Goal: Feedback & Contribution: Leave review/rating

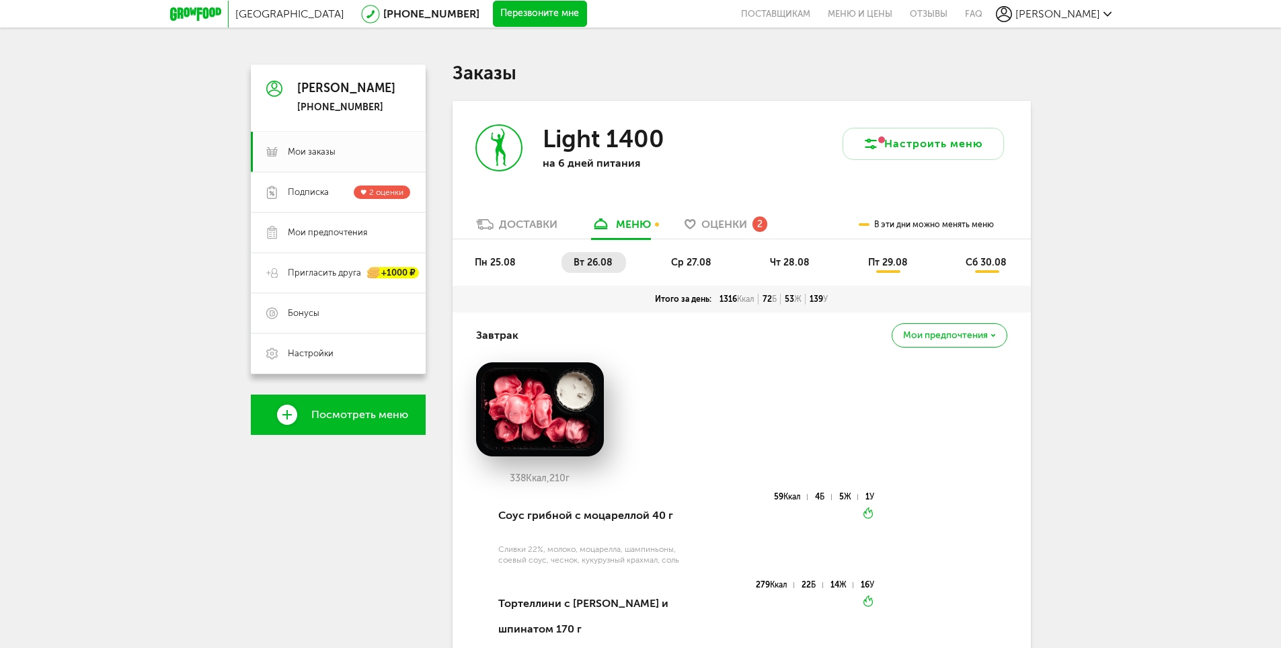
click at [503, 264] on span "пн 25.08" at bounding box center [495, 262] width 41 height 11
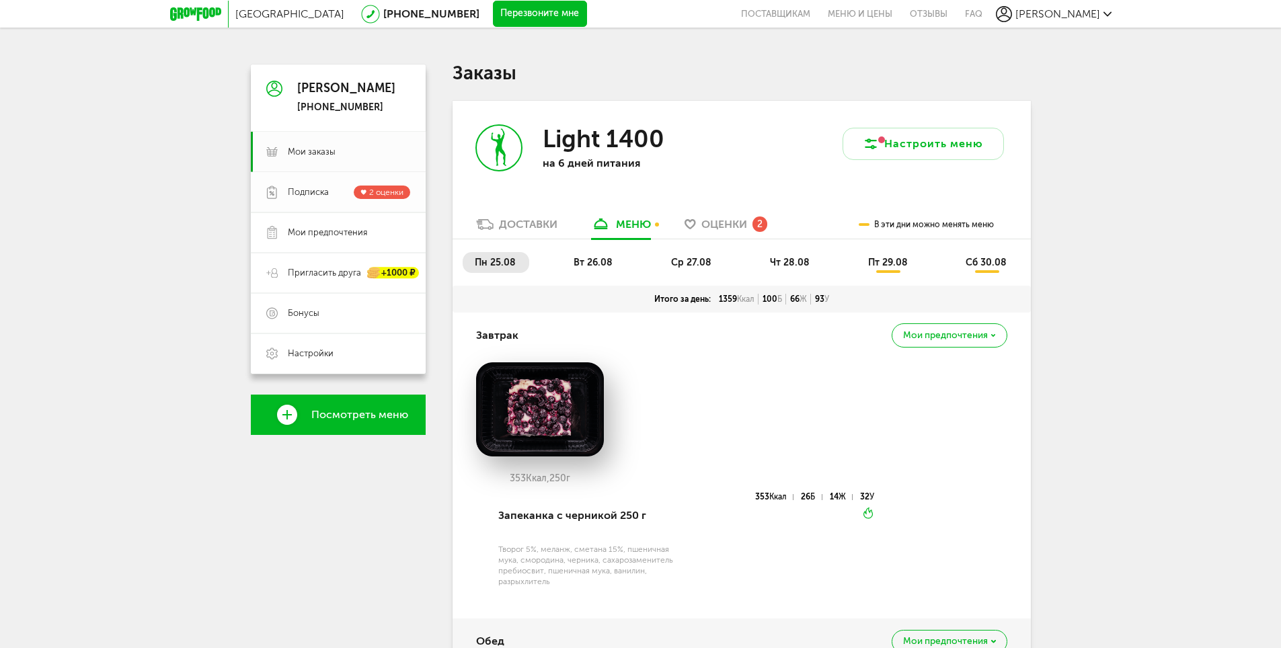
click at [395, 194] on span "2 оценки" at bounding box center [386, 192] width 34 height 9
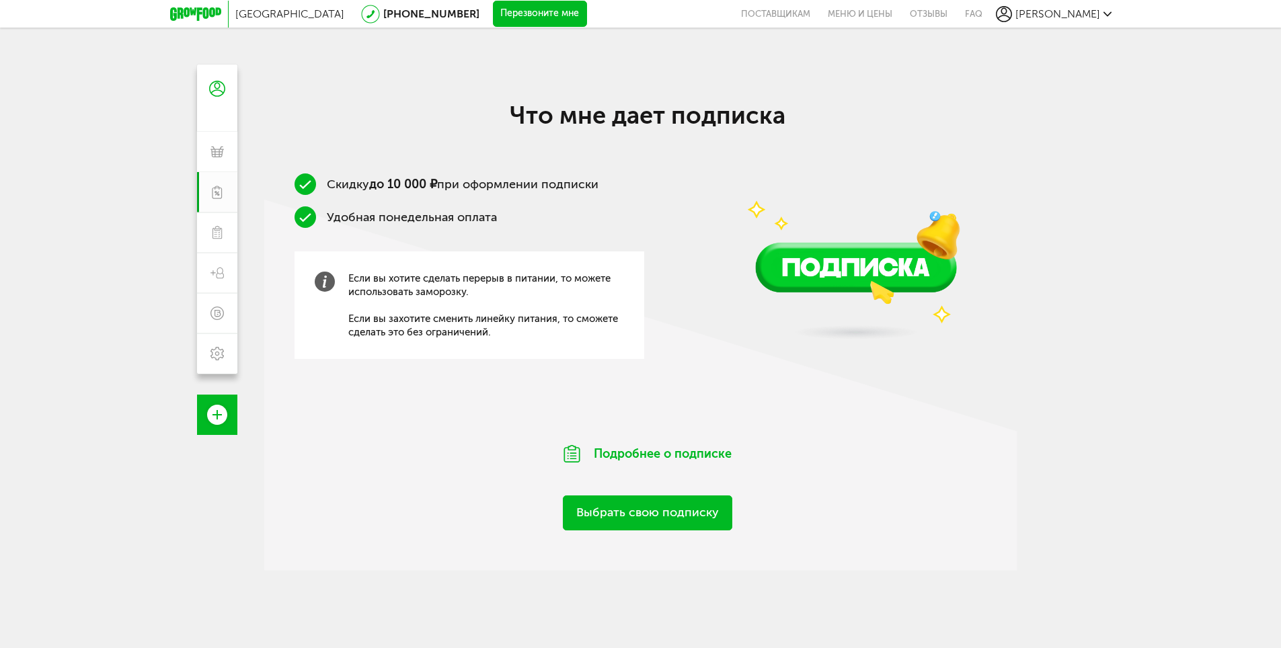
click at [707, 501] on link "Выбрать свою подписку" at bounding box center [647, 512] width 169 height 34
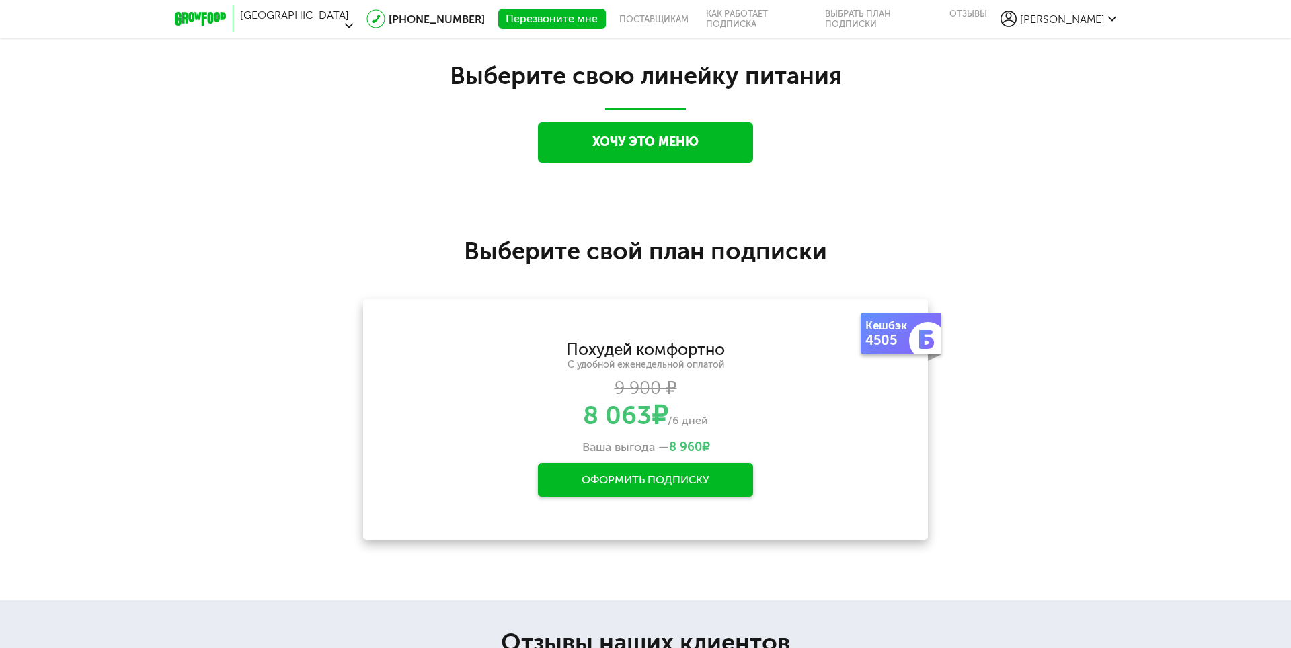
scroll to position [1270, 0]
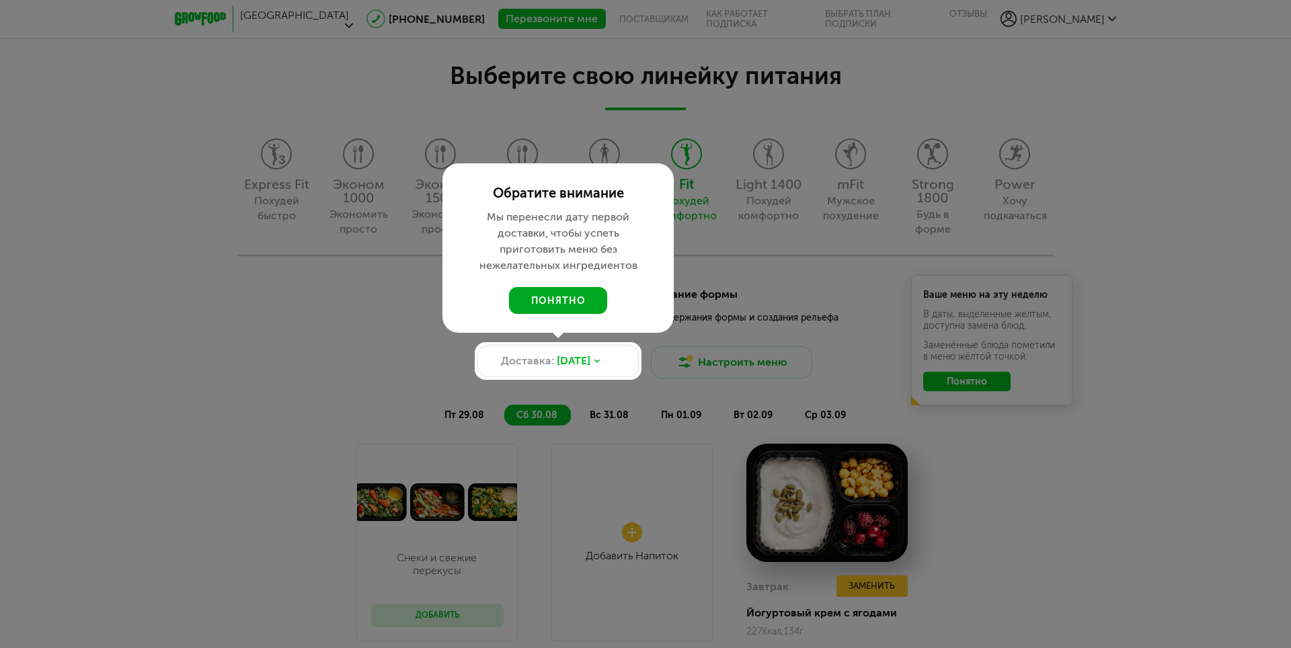
click at [552, 308] on button "понятно" at bounding box center [558, 300] width 98 height 27
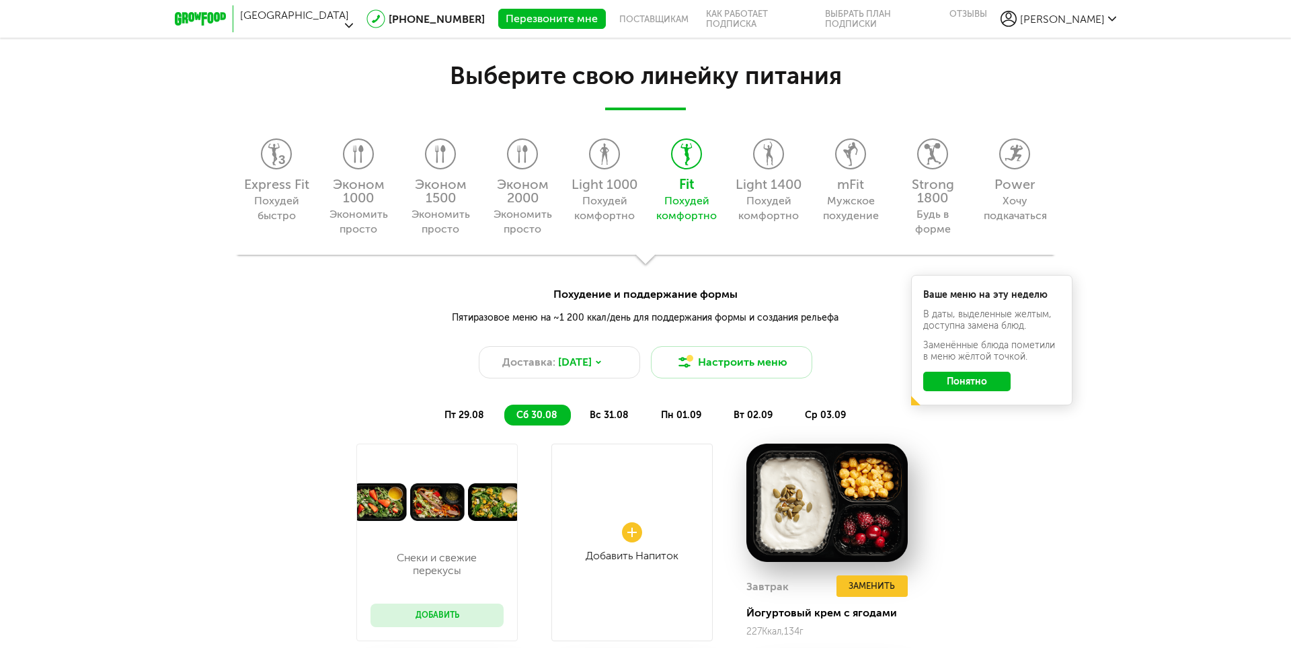
click at [990, 377] on button "Понятно" at bounding box center [966, 381] width 87 height 19
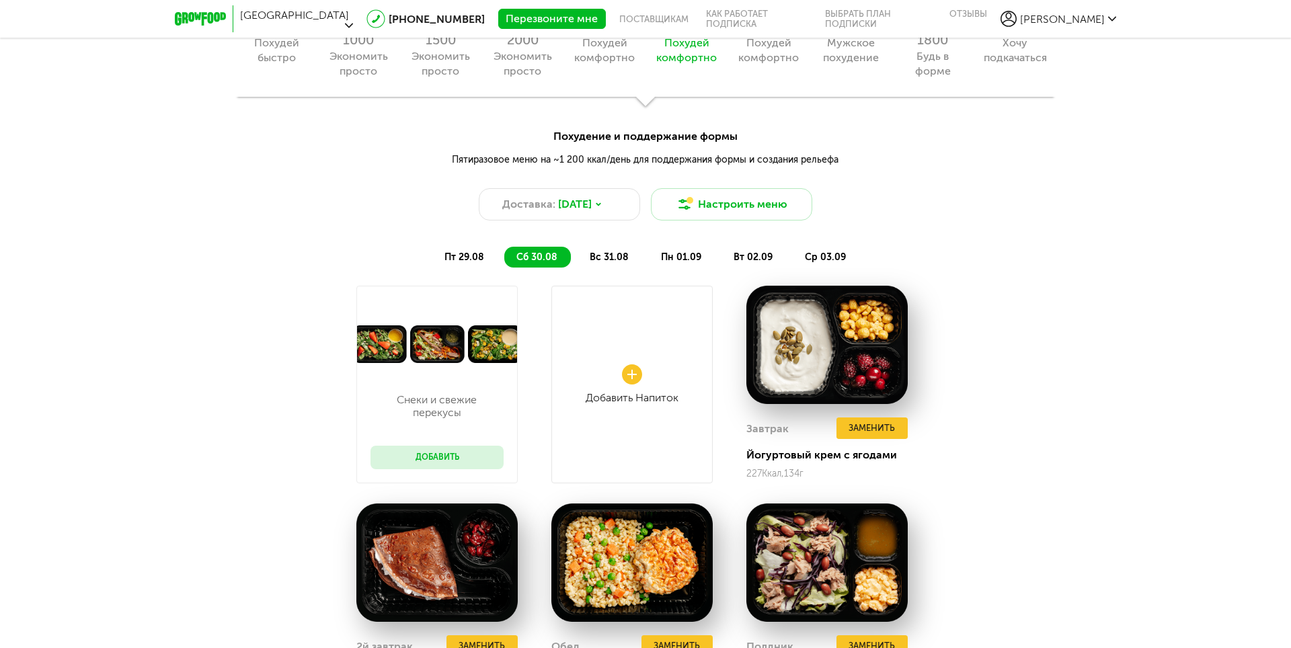
scroll to position [1404, 0]
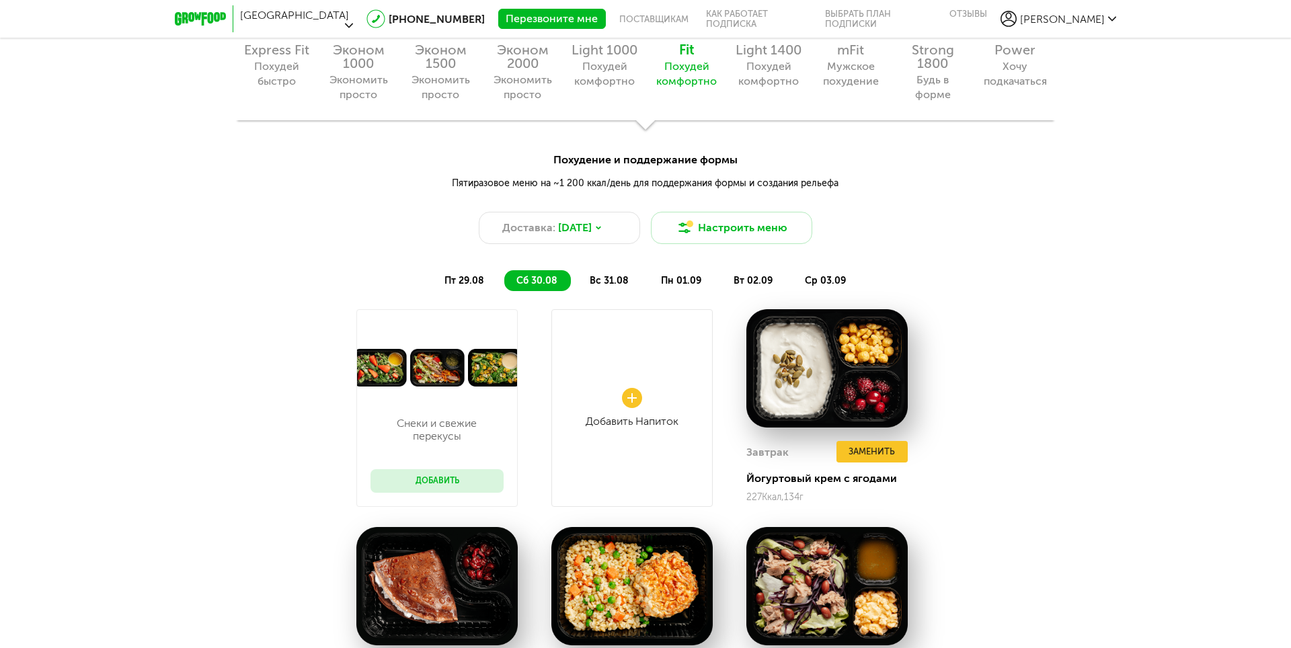
click at [468, 280] on span "пт 29.08" at bounding box center [464, 280] width 40 height 11
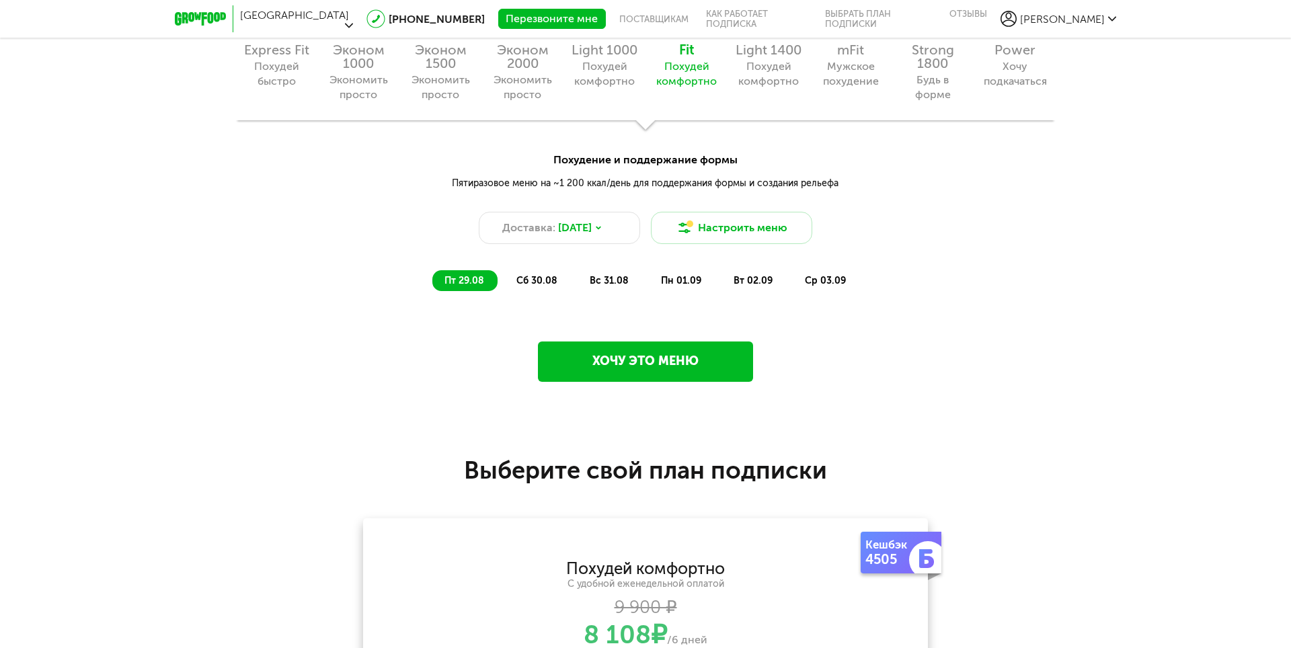
click at [553, 276] on span "сб 30.08" at bounding box center [536, 280] width 41 height 11
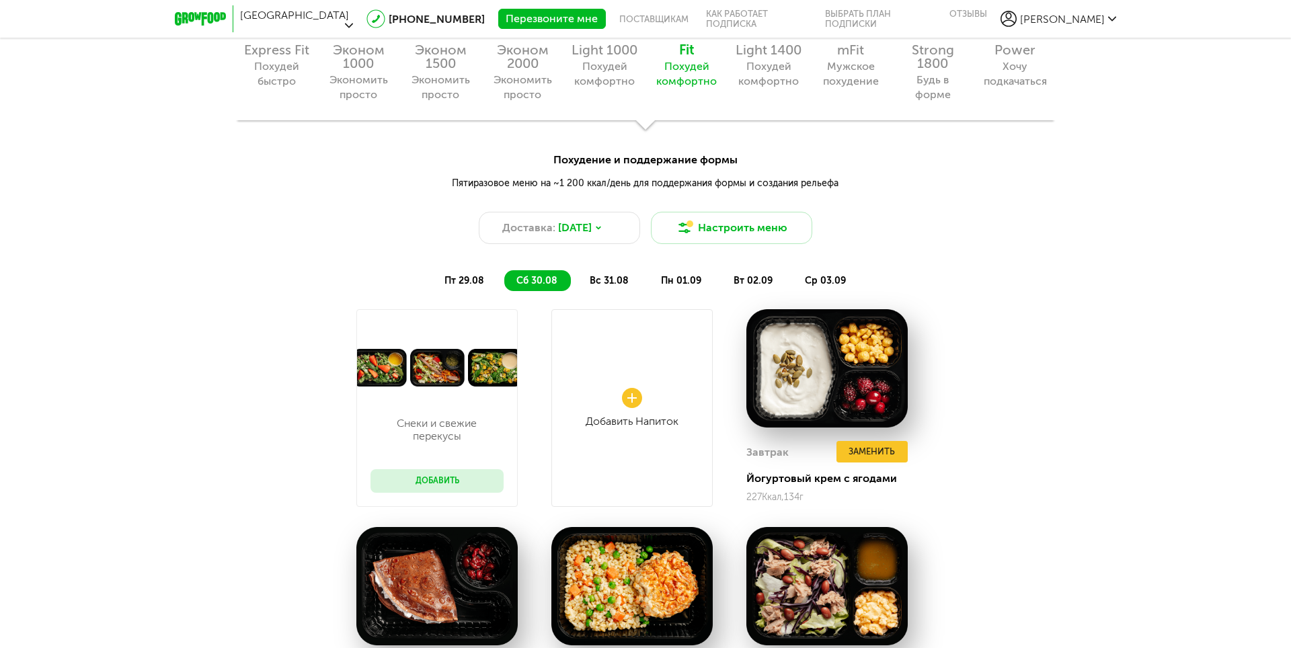
click at [613, 270] on li "вс 31.08" at bounding box center [609, 280] width 65 height 21
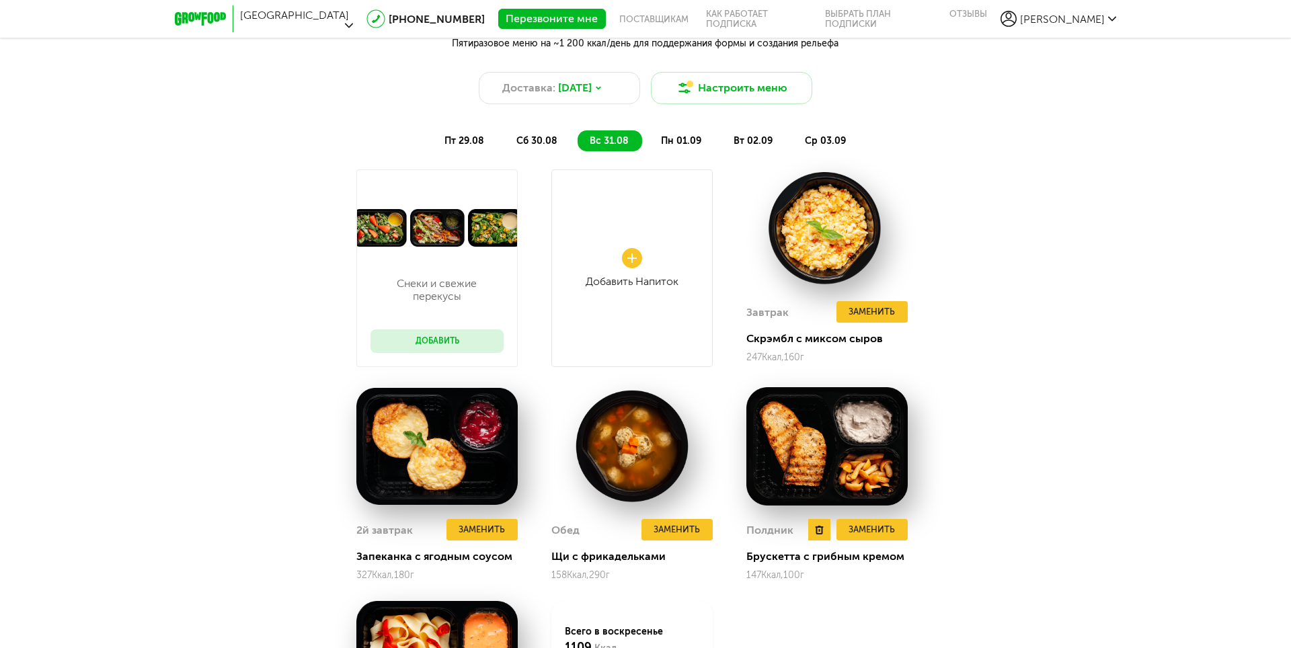
scroll to position [1539, 0]
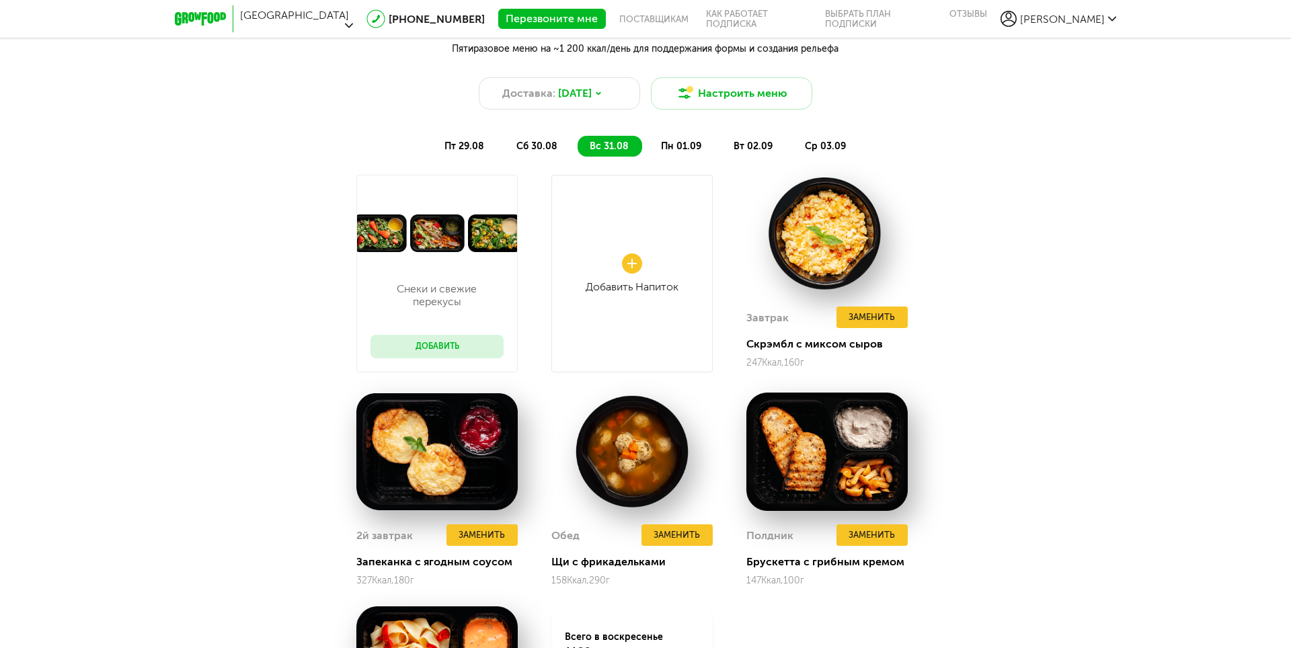
click at [672, 136] on li "пн 01.09" at bounding box center [682, 146] width 66 height 21
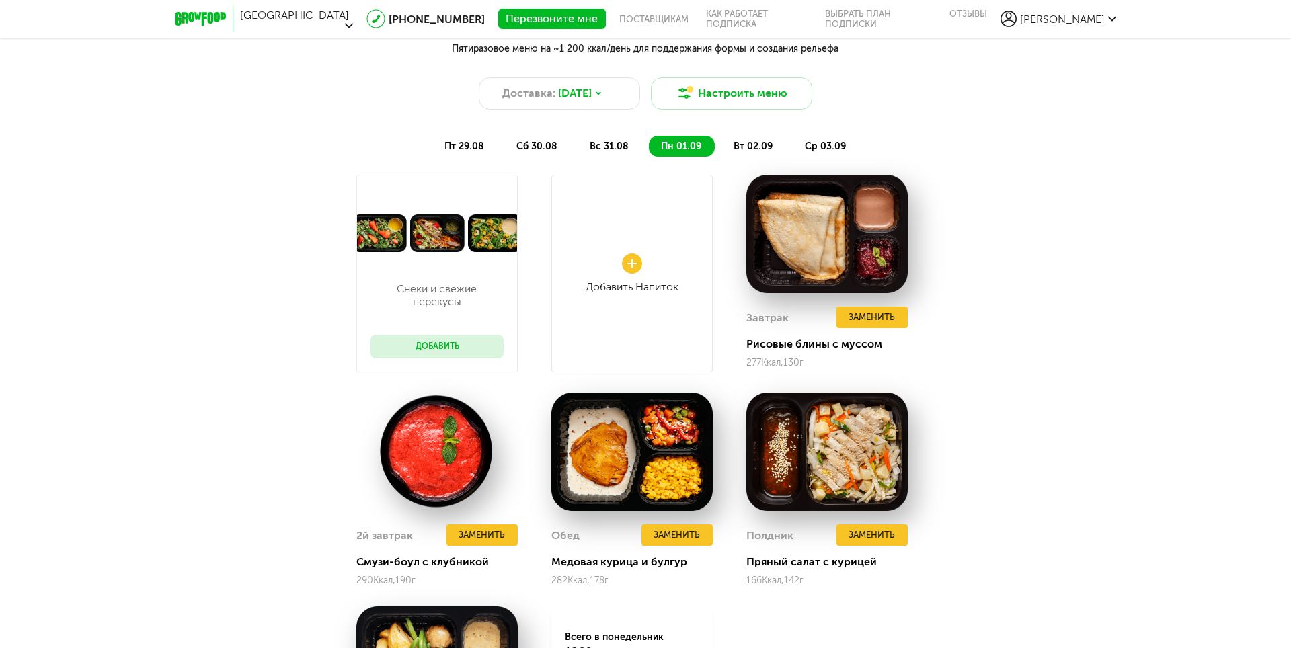
click at [760, 134] on div "пт 29.08 сб 30.08 вс 31.08 пн 01.09 вт 02.09 ср 03.09" at bounding box center [645, 140] width 558 height 34
click at [762, 142] on span "вт 02.09" at bounding box center [752, 145] width 39 height 11
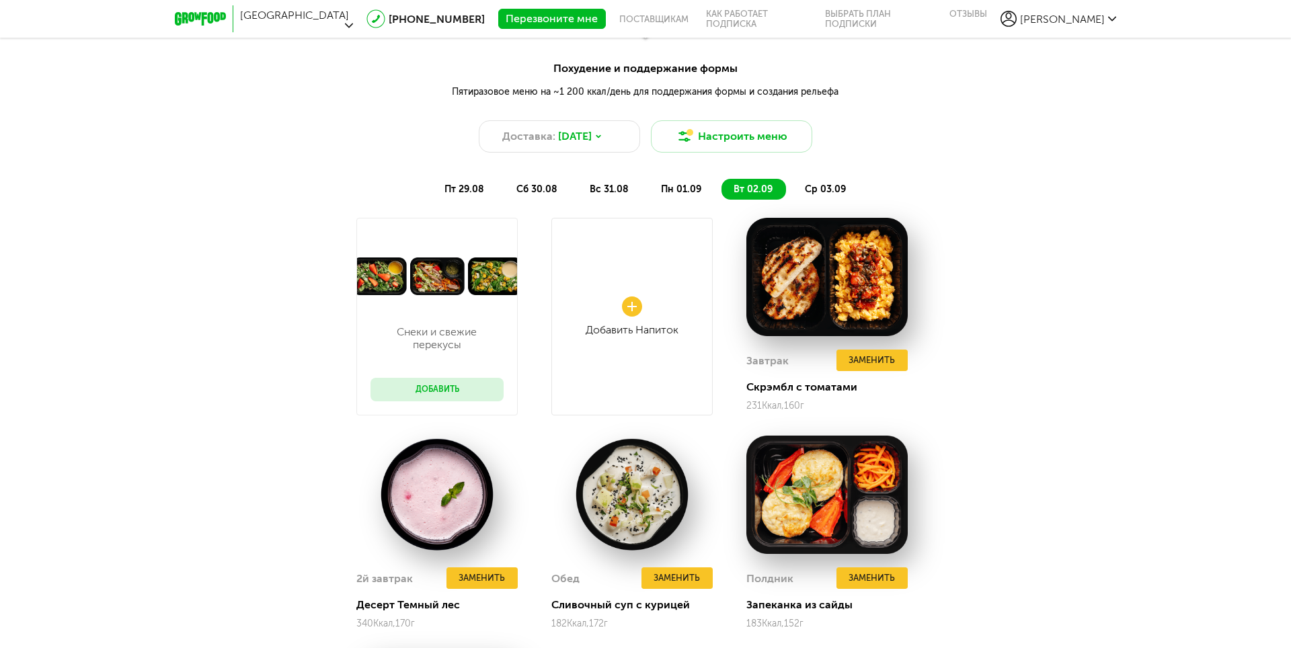
scroll to position [1471, 0]
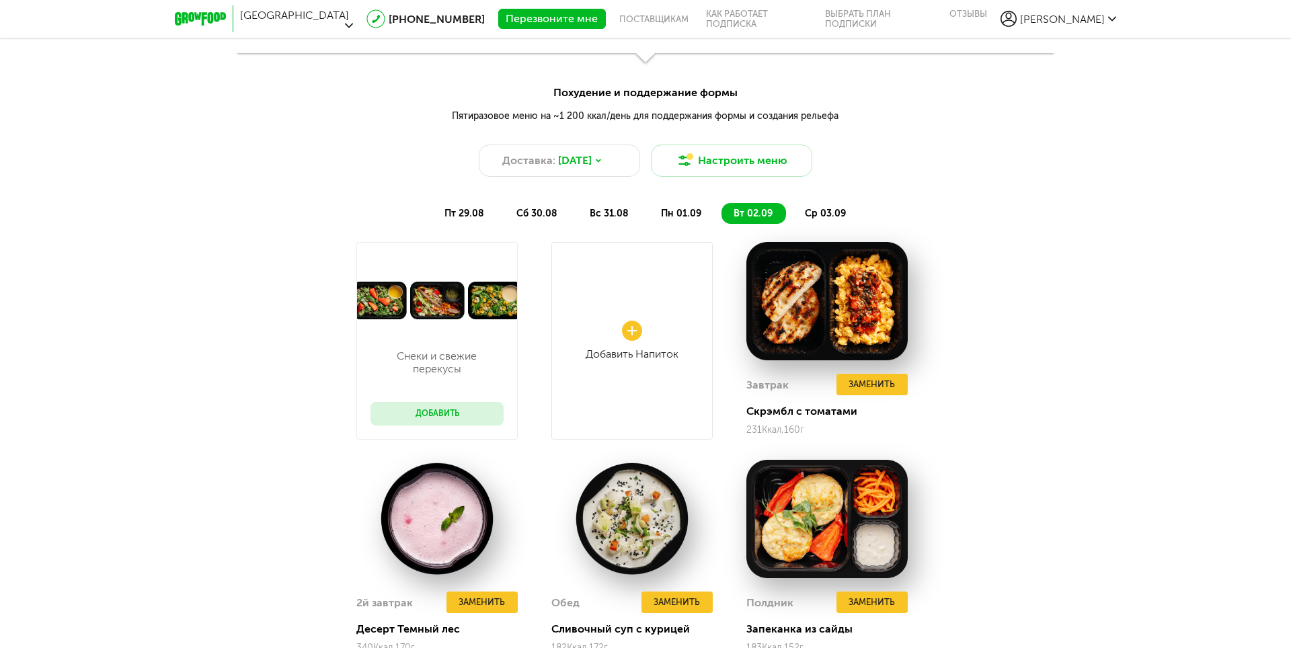
click at [833, 210] on span "ср 03.09" at bounding box center [825, 213] width 41 height 11
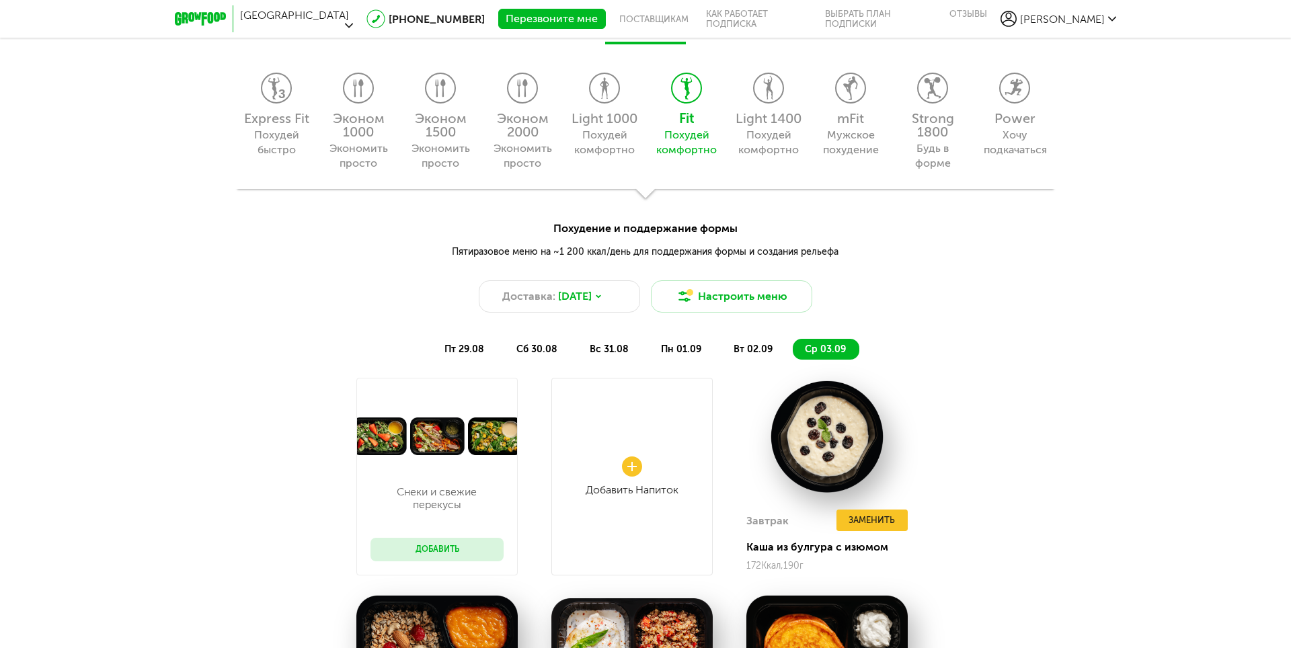
scroll to position [1135, 0]
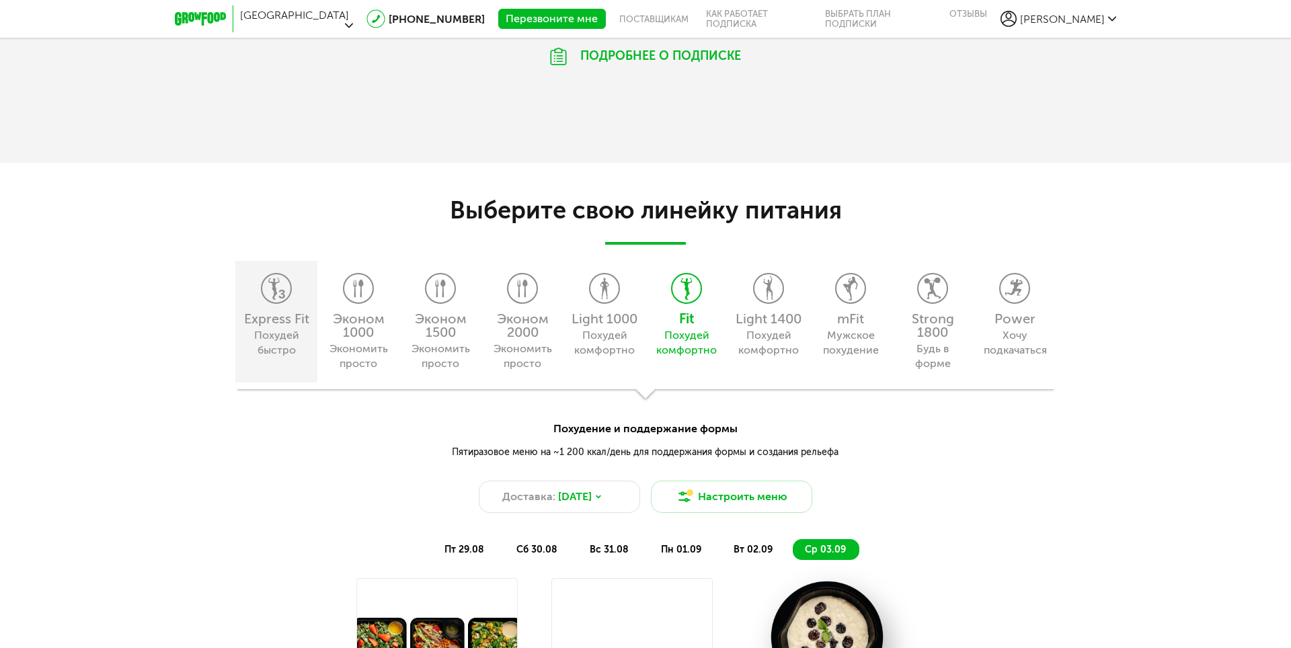
click at [302, 317] on div "Express Fit" at bounding box center [276, 318] width 69 height 13
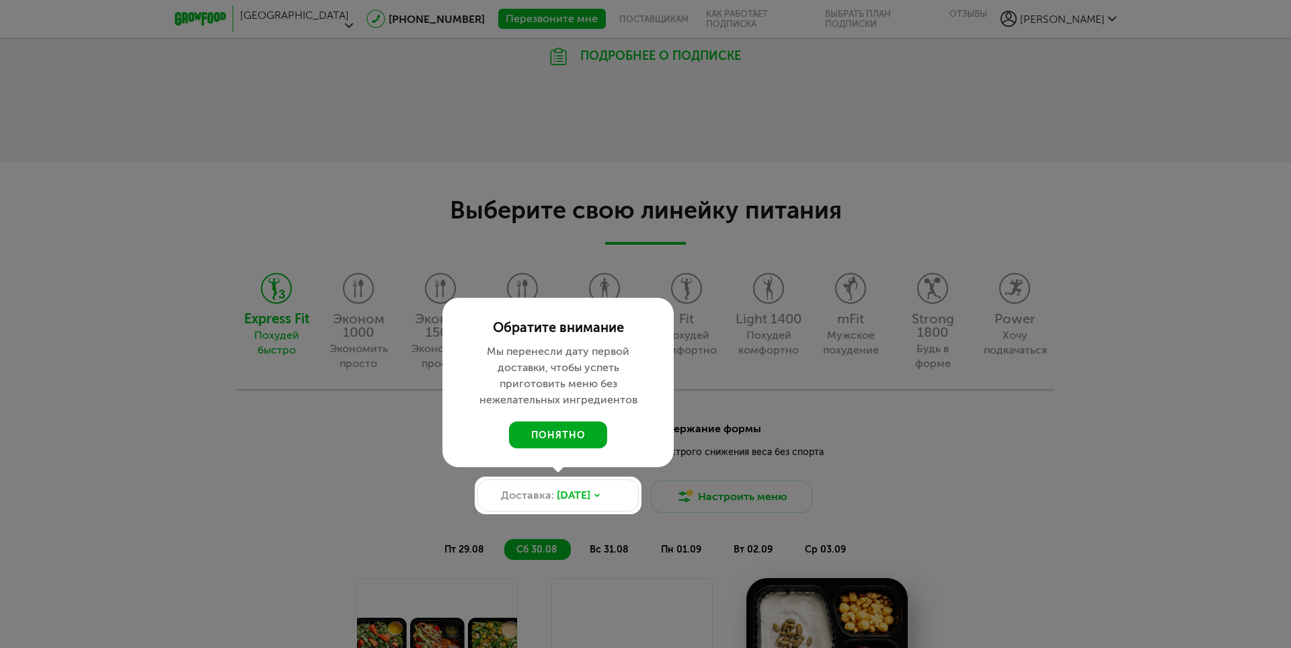
click at [544, 440] on button "понятно" at bounding box center [558, 434] width 98 height 27
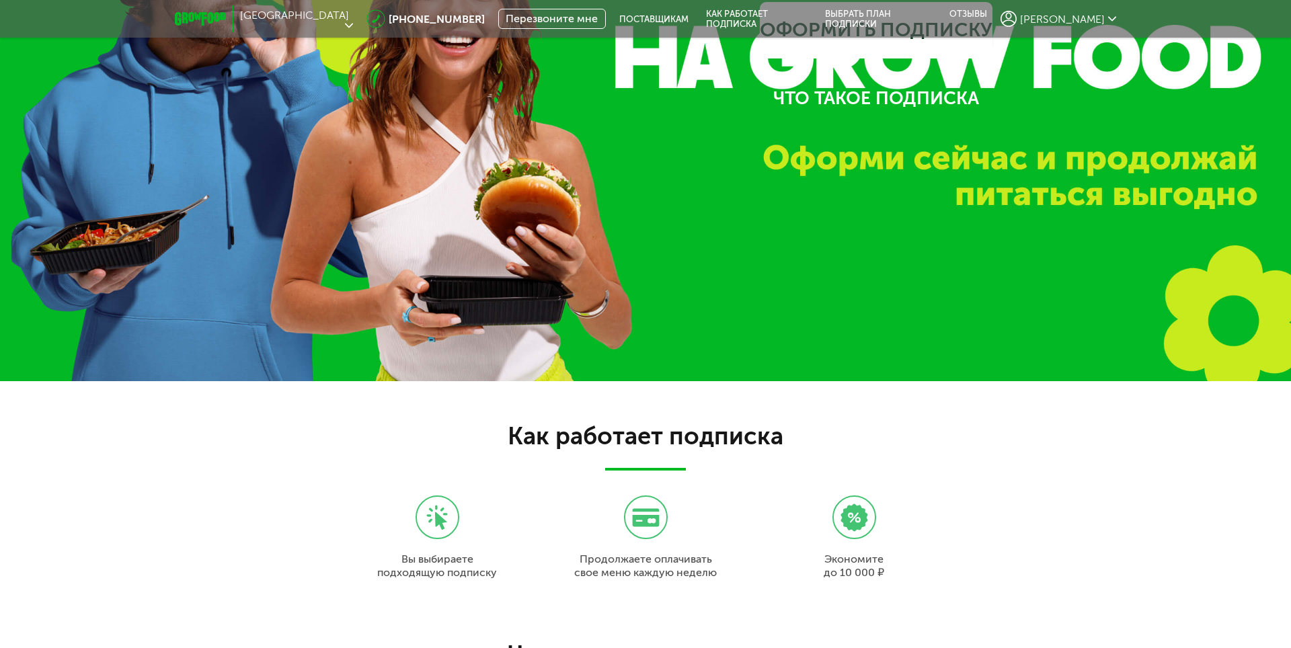
scroll to position [0, 0]
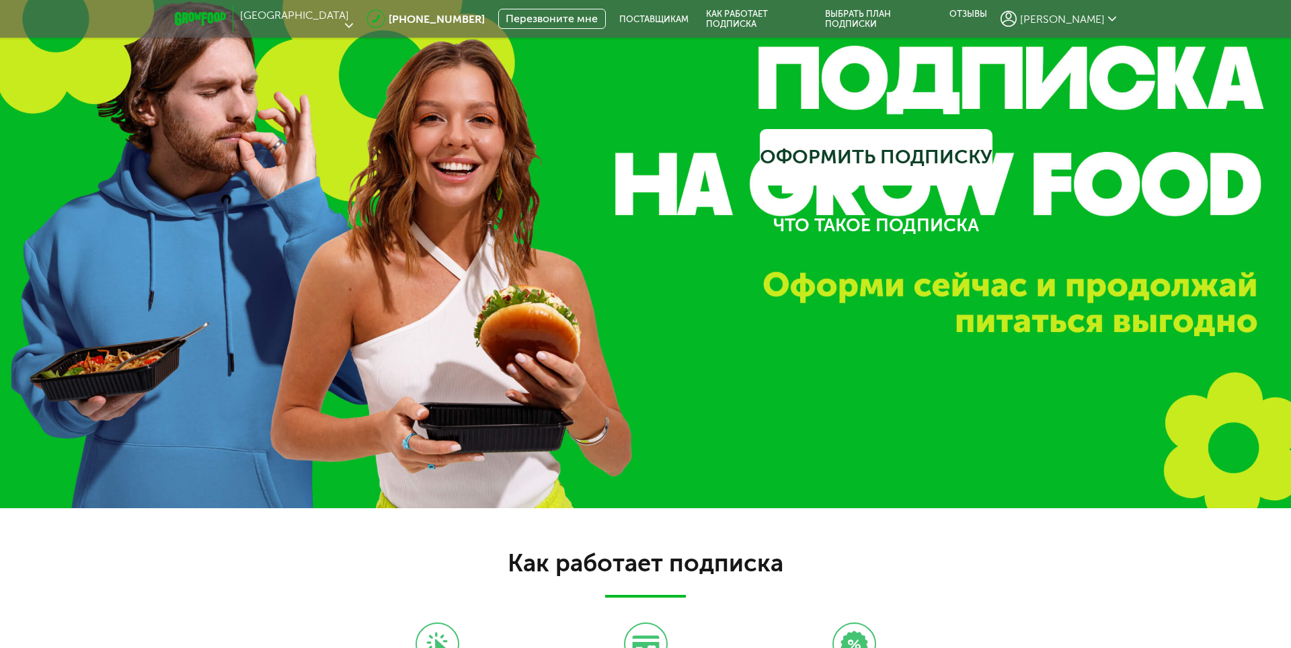
click at [1063, 13] on span "[PERSON_NAME]" at bounding box center [1062, 19] width 85 height 13
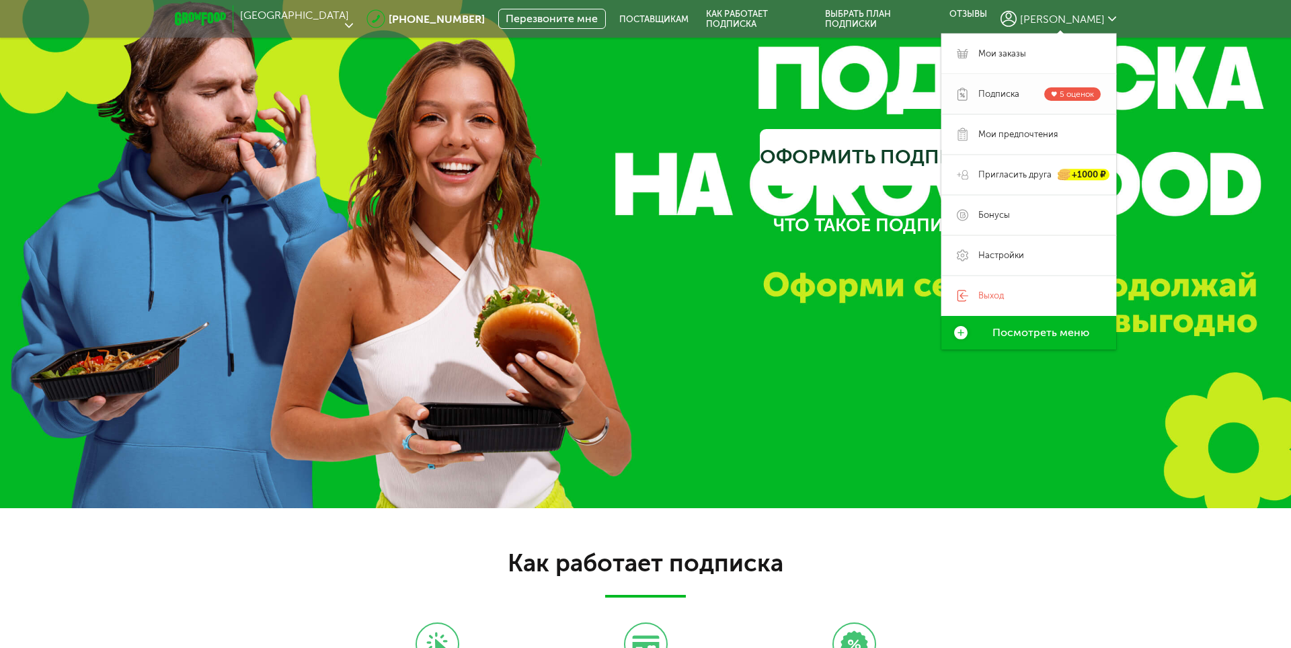
click at [1006, 92] on span "Подписка" at bounding box center [998, 94] width 41 height 12
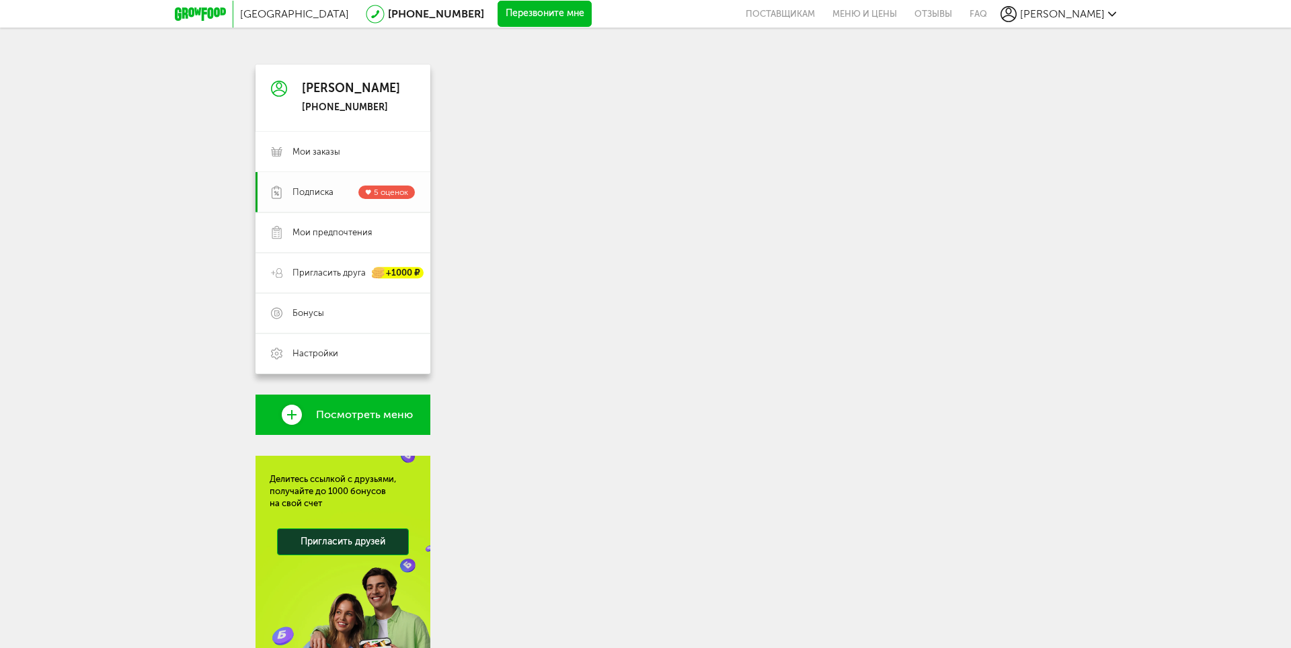
click at [341, 198] on span "Подписка 5 оценок" at bounding box center [353, 192] width 122 height 13
click at [382, 184] on link "Подписка 5 оценок" at bounding box center [342, 192] width 175 height 40
click at [383, 184] on link "Подписка 5 оценок" at bounding box center [342, 192] width 175 height 40
click at [1053, 12] on span "[PERSON_NAME]" at bounding box center [1062, 13] width 85 height 13
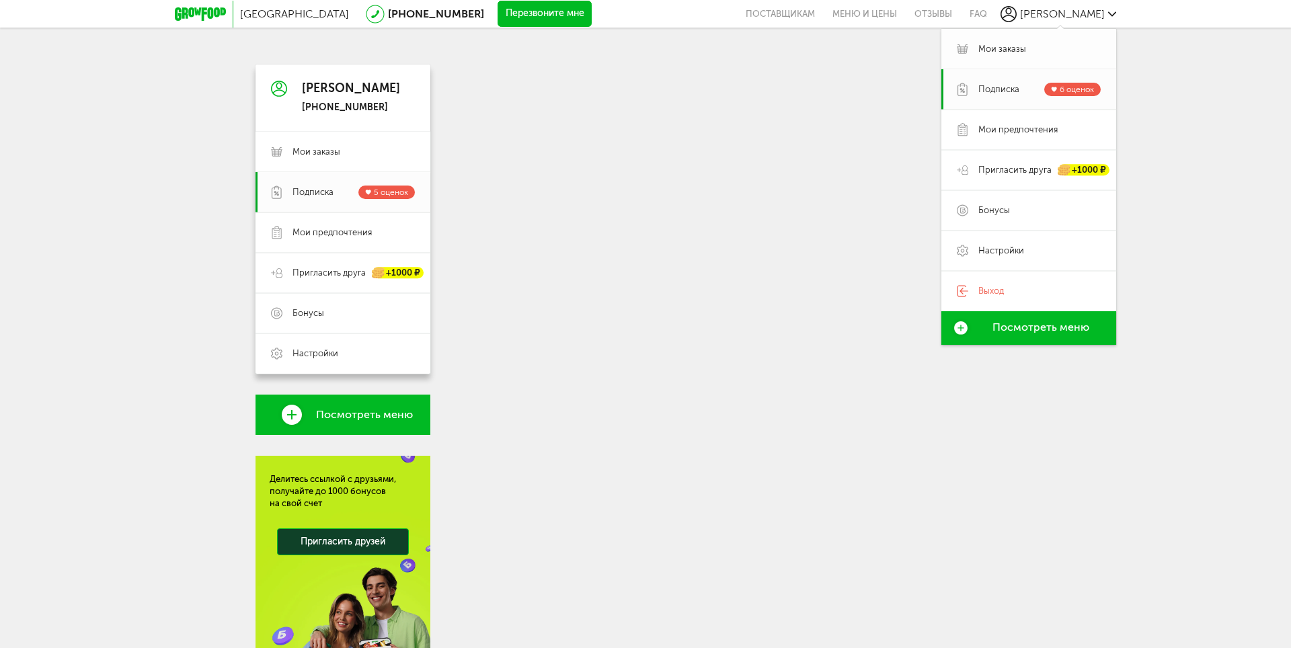
click at [1012, 43] on span "Мои заказы" at bounding box center [1002, 49] width 48 height 12
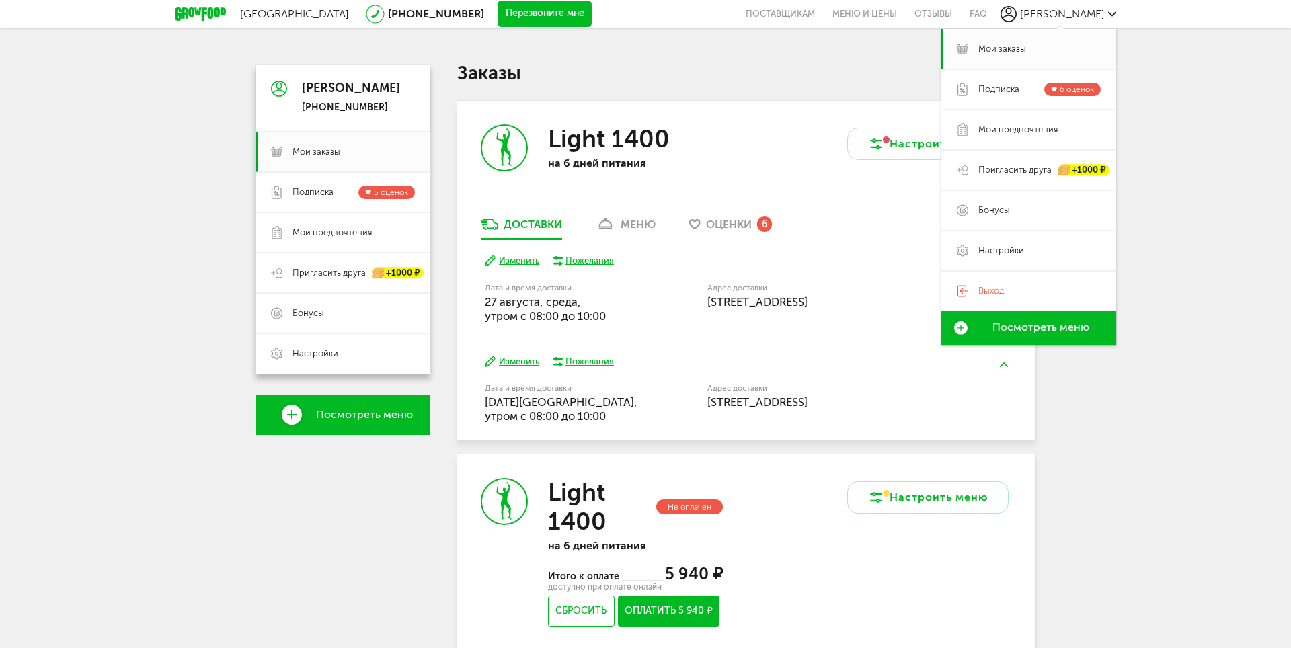
click at [643, 226] on div "меню" at bounding box center [637, 224] width 35 height 13
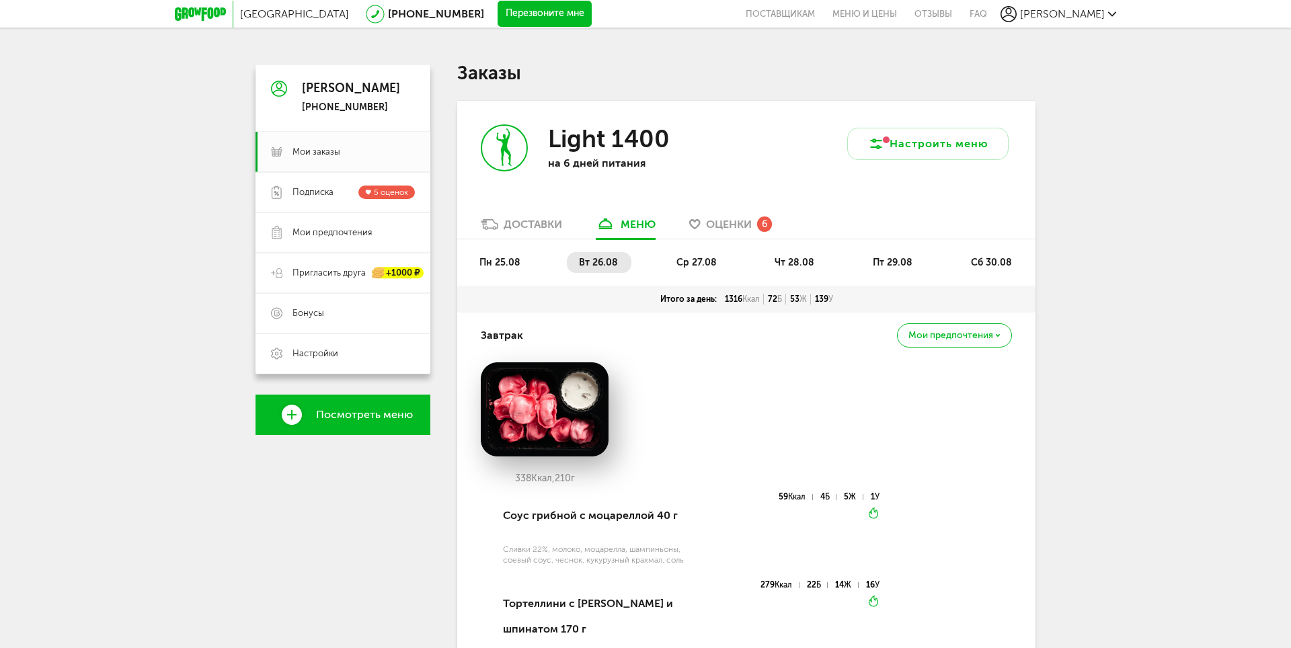
click at [694, 271] on li "ср 27.08" at bounding box center [697, 262] width 66 height 21
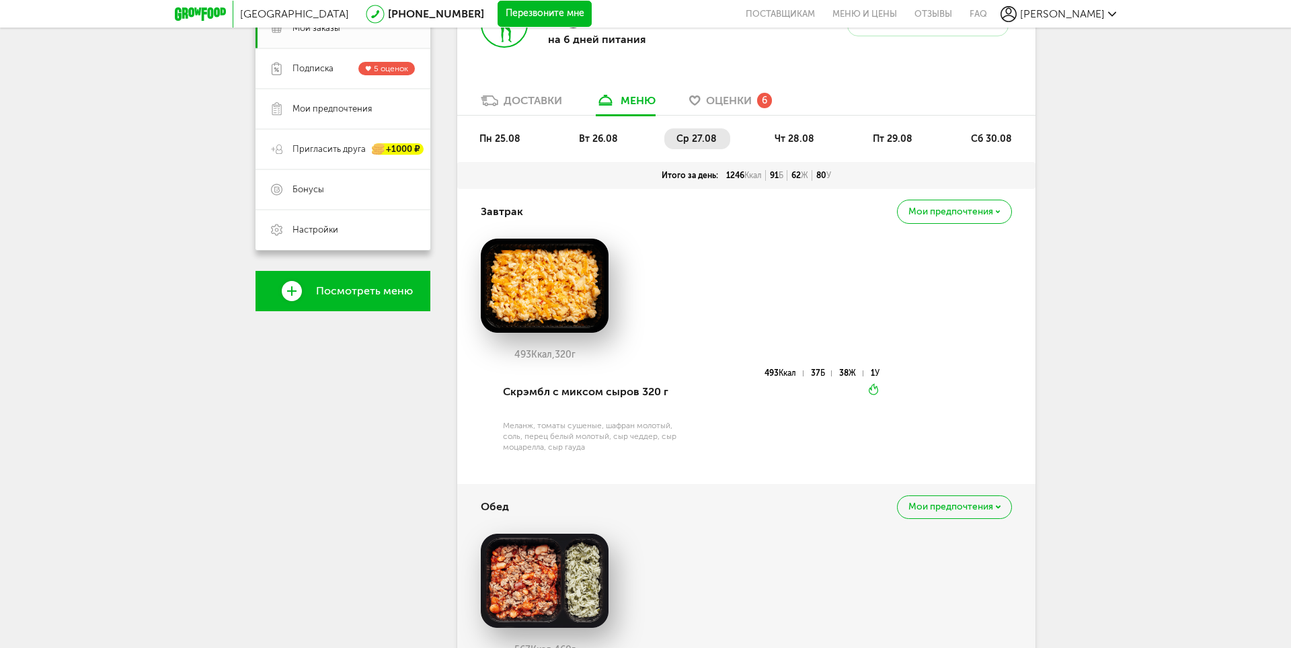
scroll to position [134, 0]
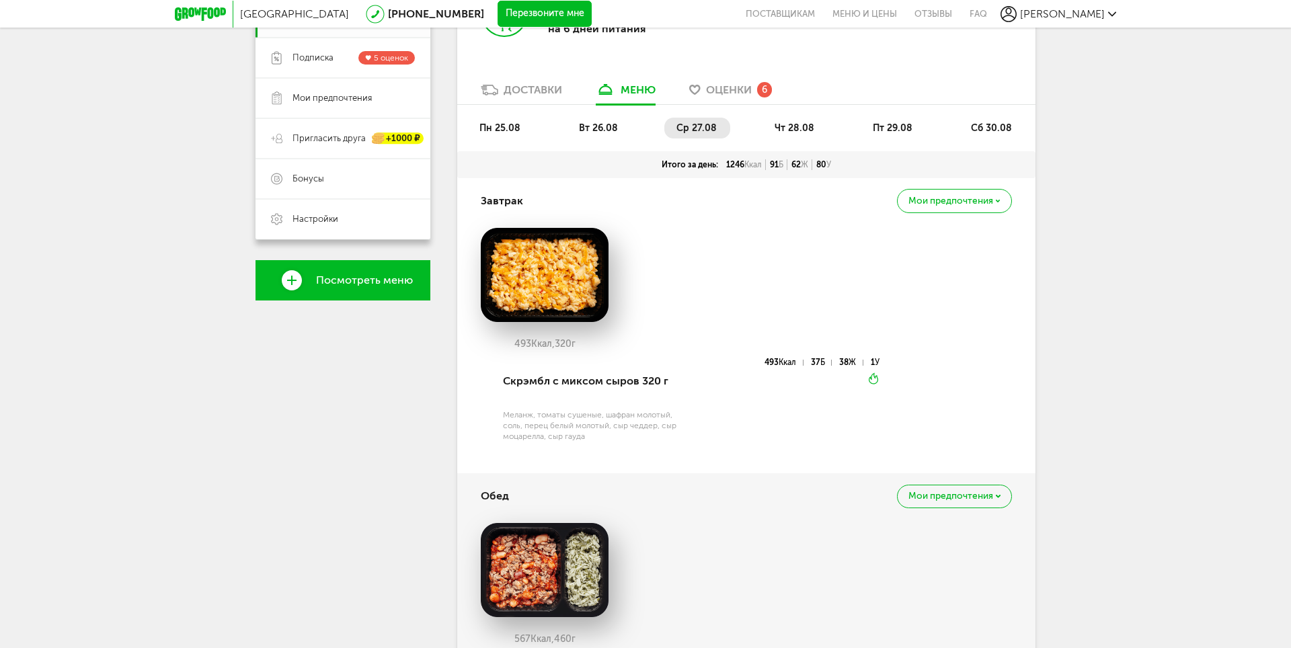
click at [516, 128] on span "пн 25.08" at bounding box center [499, 127] width 41 height 11
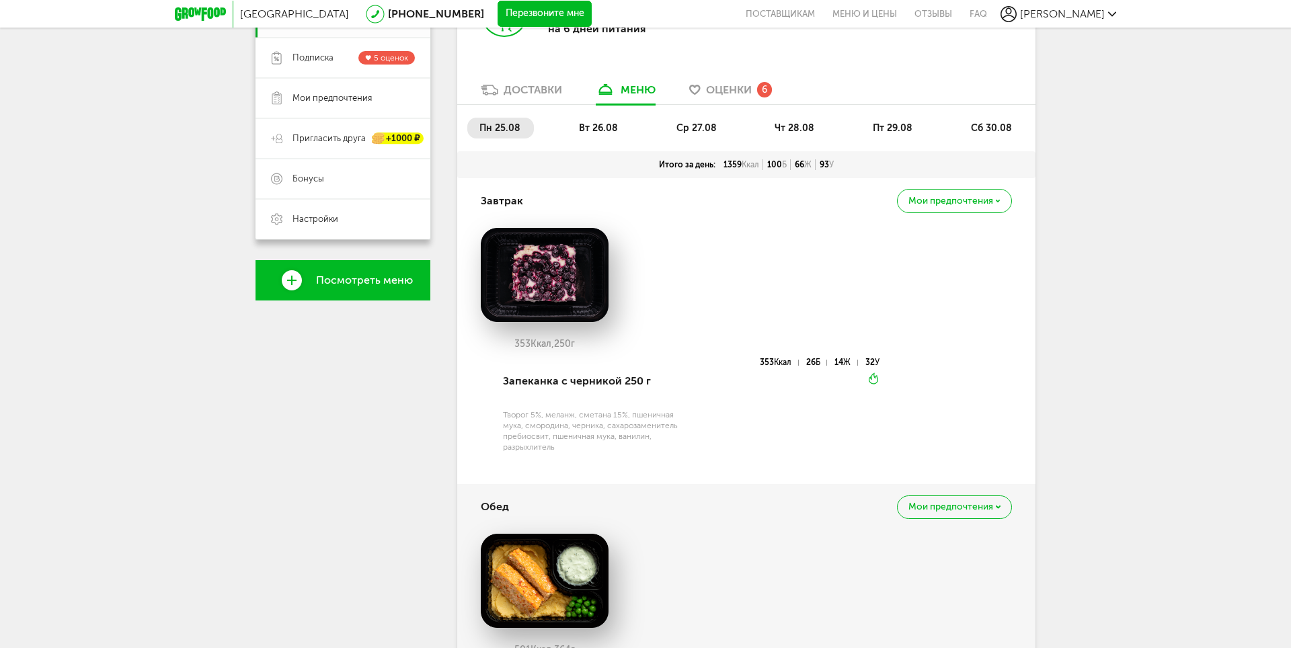
click at [601, 121] on li "вт 26.08" at bounding box center [599, 128] width 65 height 21
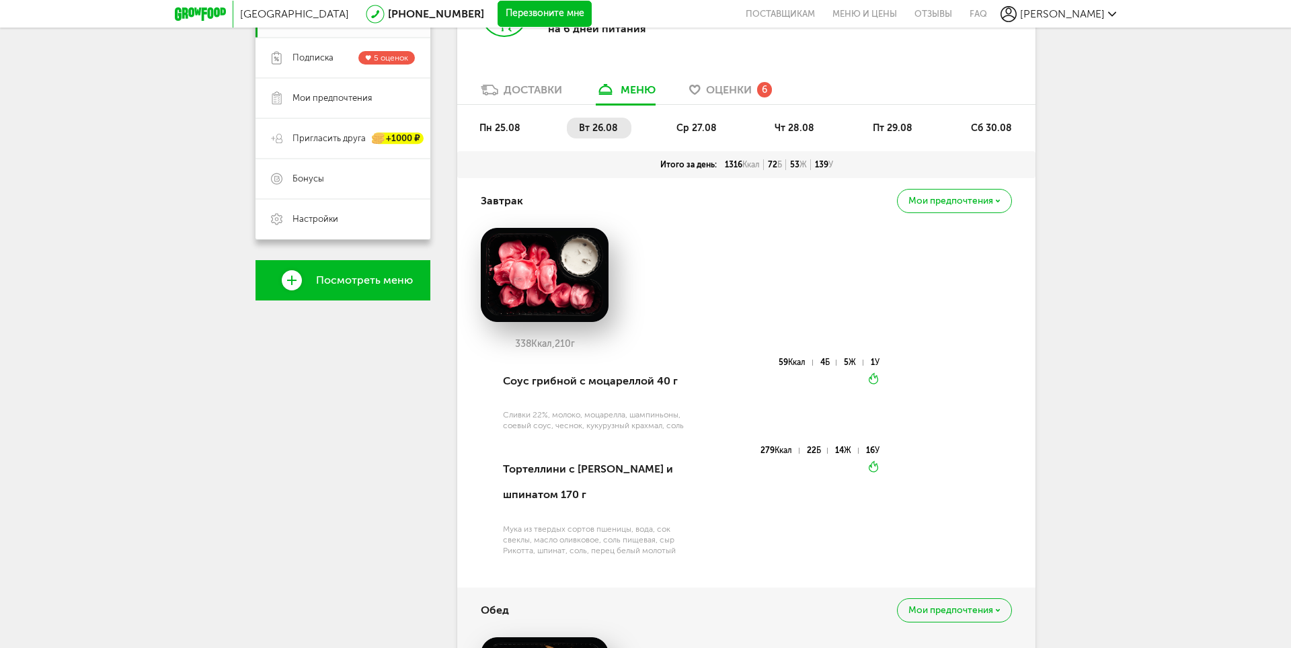
click at [688, 129] on span "ср 27.08" at bounding box center [696, 127] width 40 height 11
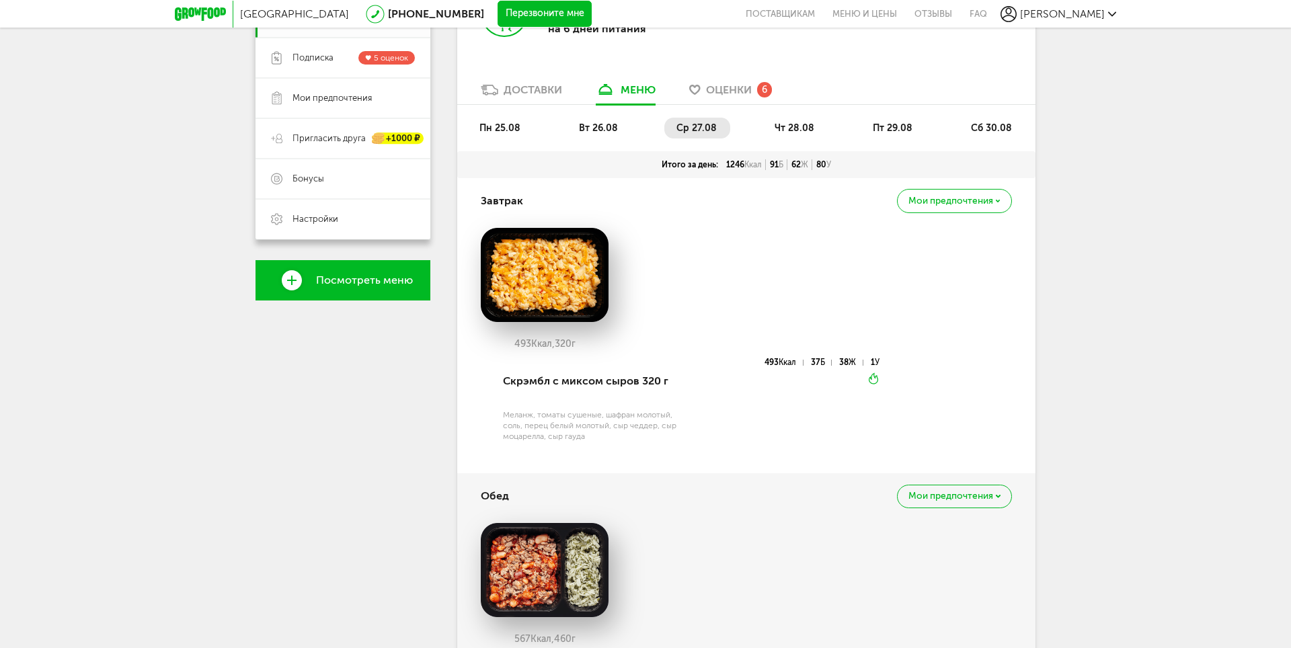
click at [803, 130] on span "чт 28.08" at bounding box center [794, 127] width 40 height 11
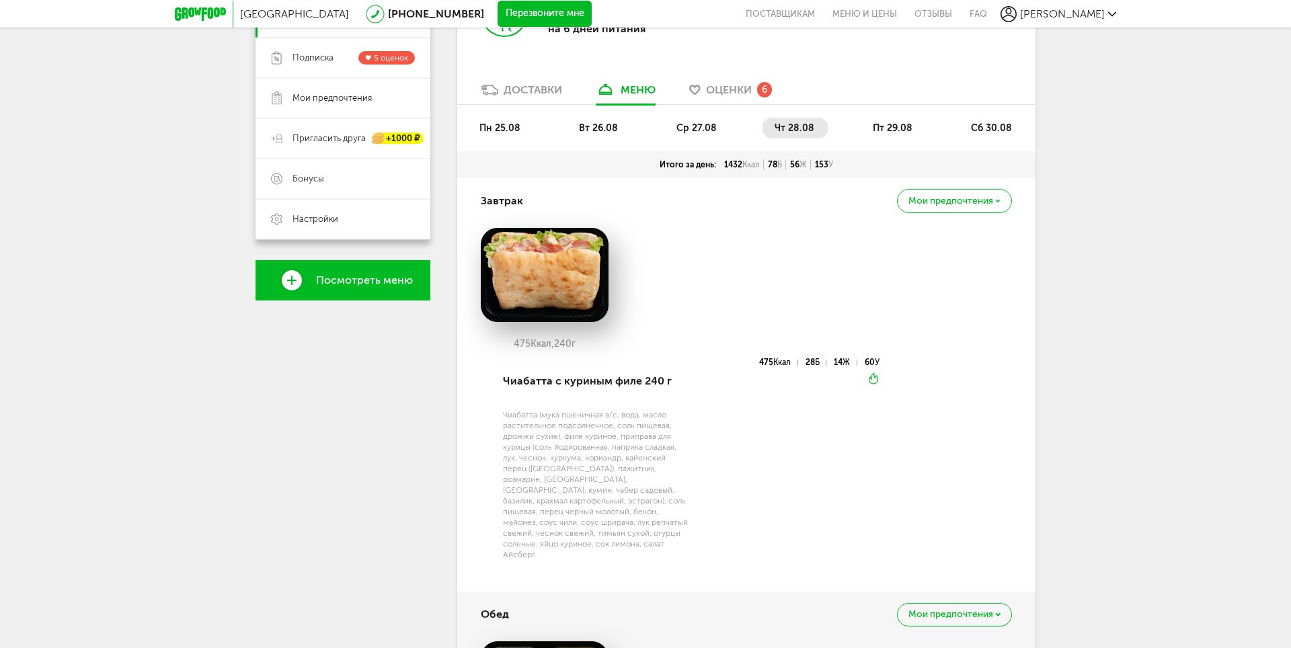
click at [881, 122] on span "пт 29.08" at bounding box center [893, 127] width 40 height 11
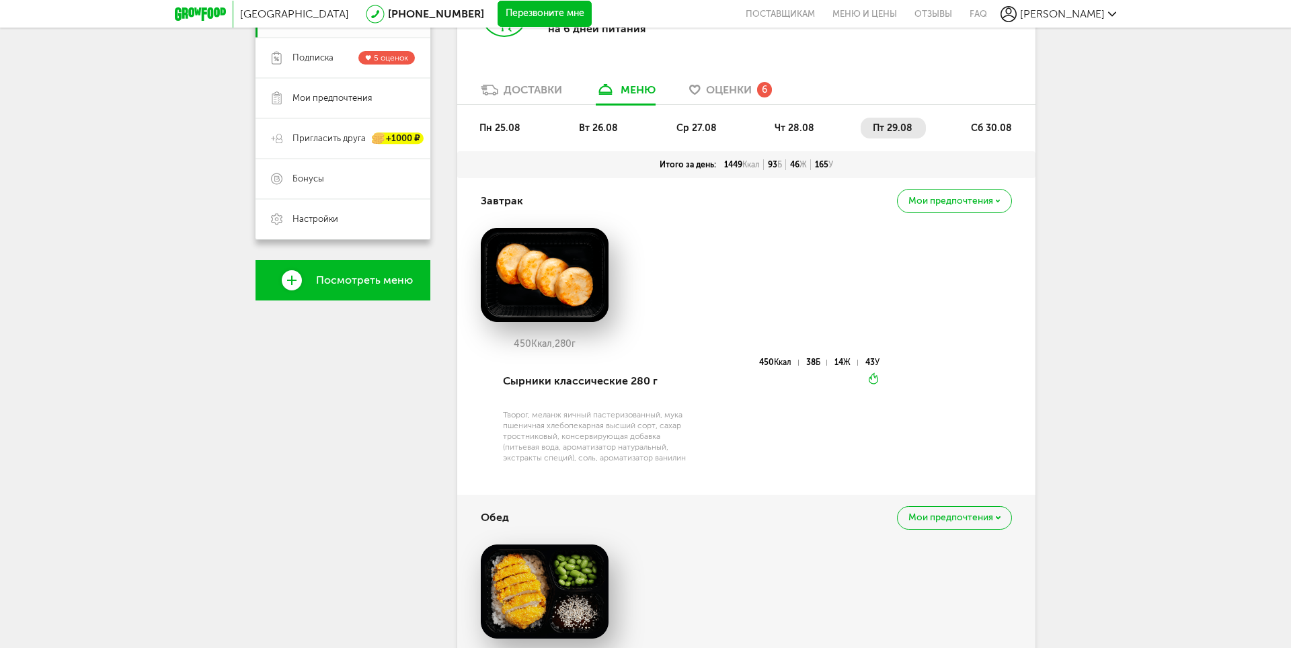
click at [998, 124] on span "сб 30.08" at bounding box center [991, 127] width 41 height 11
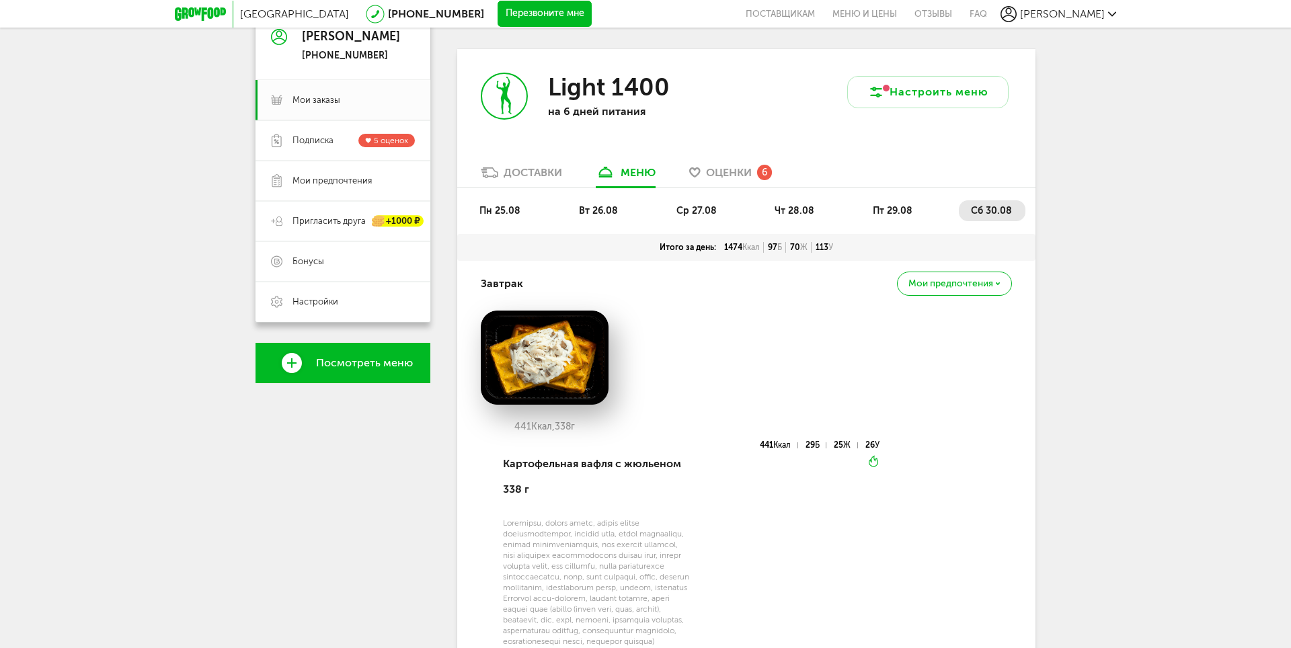
scroll to position [0, 0]
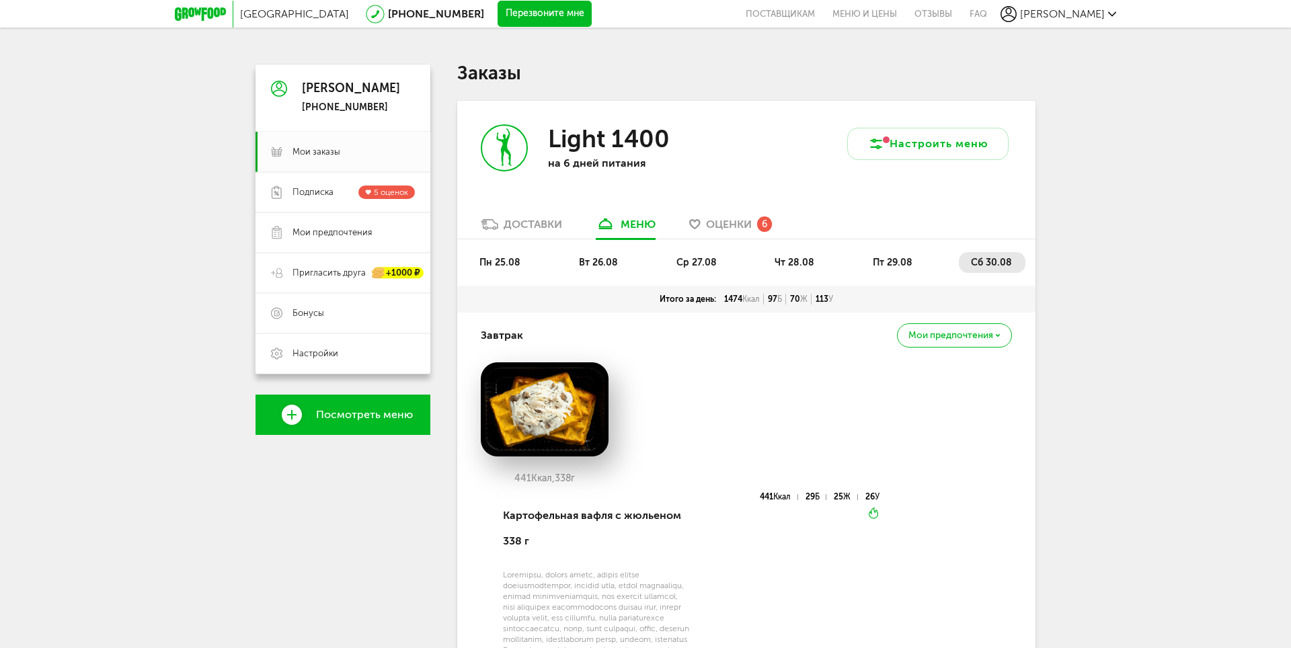
click at [736, 227] on span "Оценки" at bounding box center [729, 224] width 46 height 13
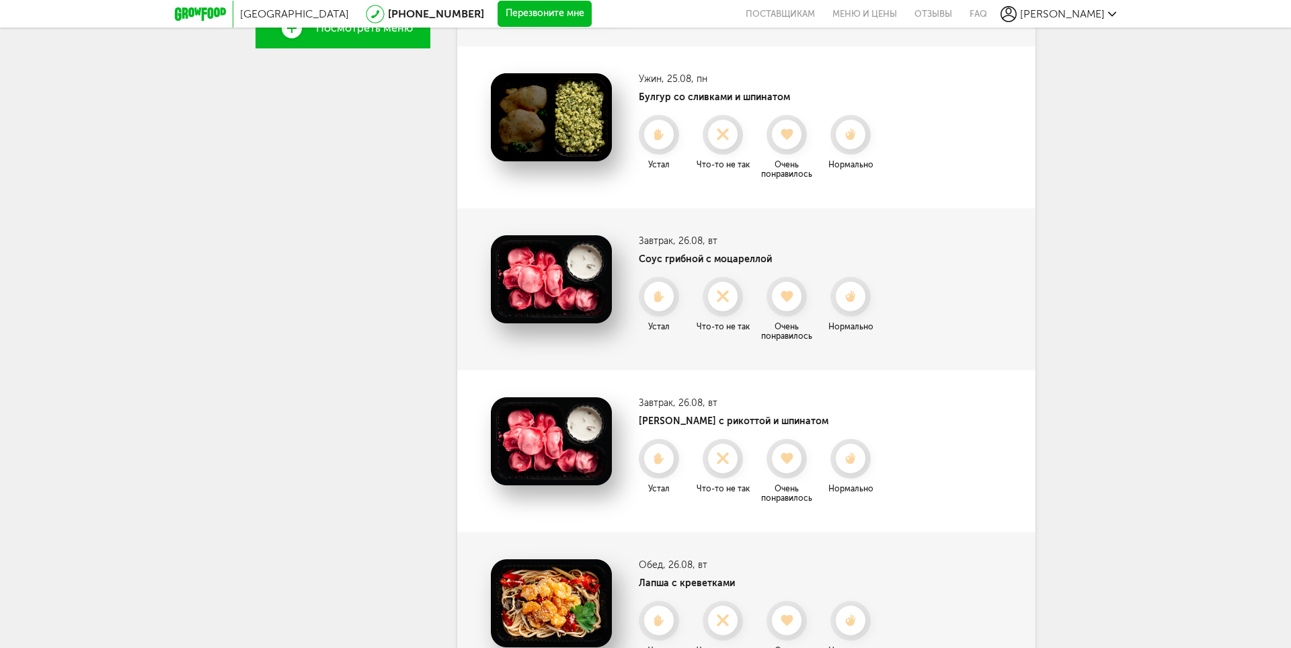
scroll to position [386, 0]
click at [794, 456] on use at bounding box center [787, 458] width 15 height 13
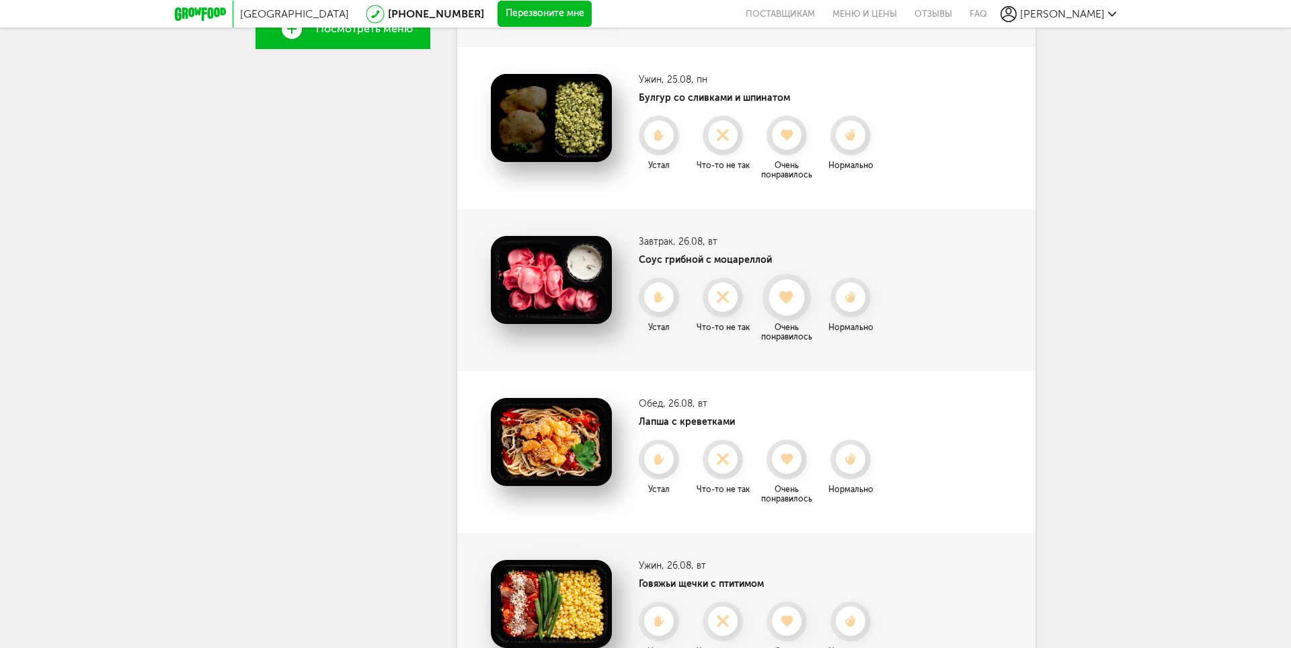
click at [782, 297] on use at bounding box center [787, 296] width 15 height 13
